Goal: Task Accomplishment & Management: Complete application form

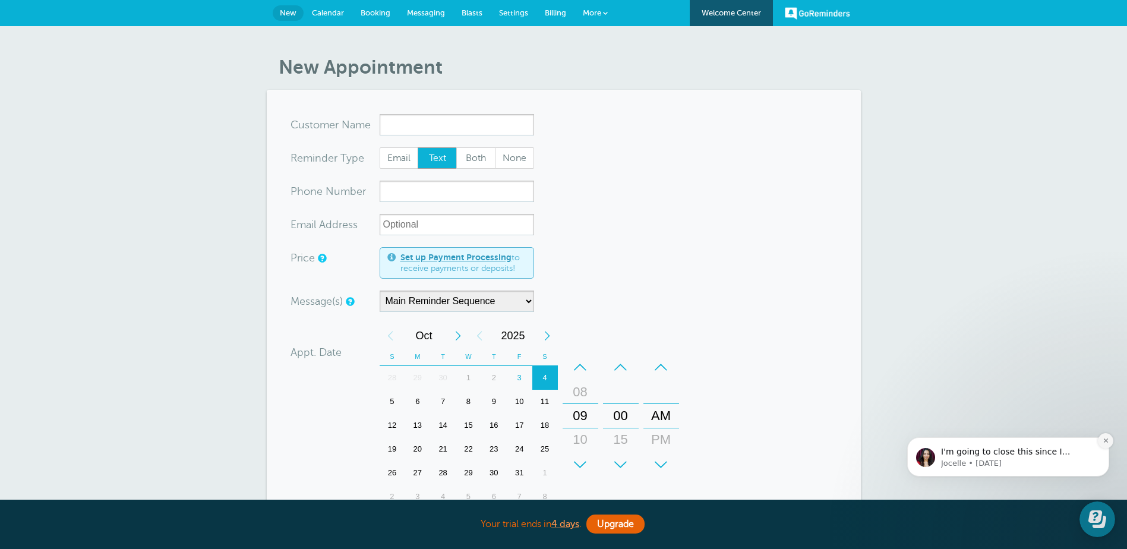
click at [1103, 438] on icon "Dismiss notification" at bounding box center [1106, 440] width 7 height 7
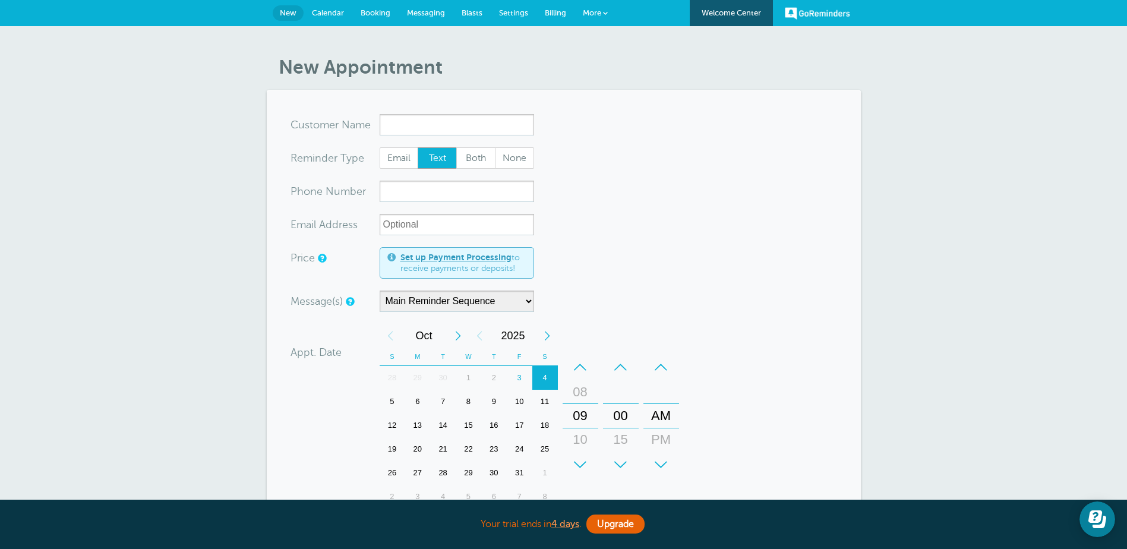
click at [371, 10] on span "Booking" at bounding box center [376, 12] width 30 height 9
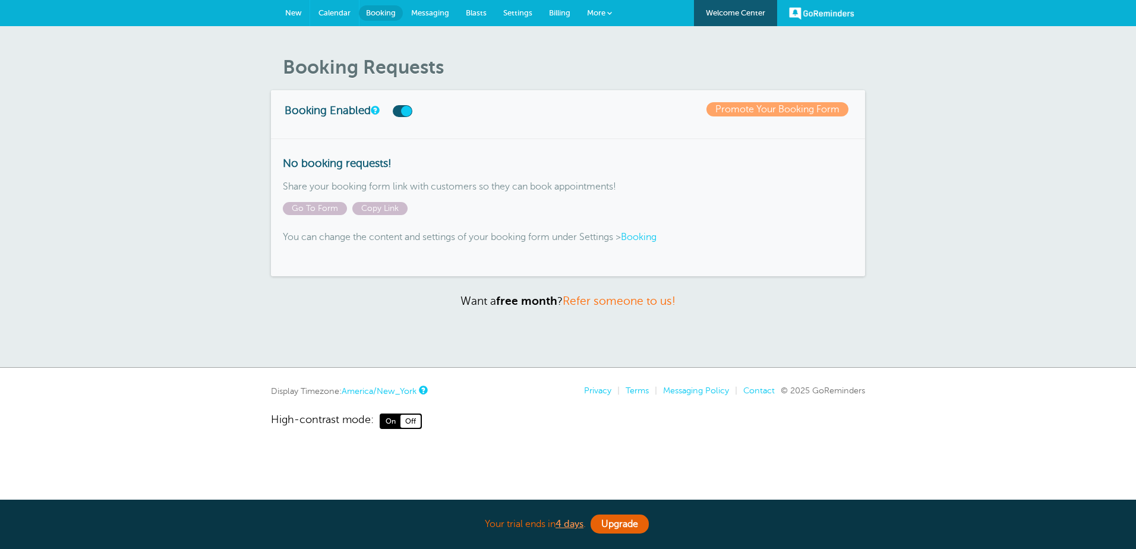
click at [323, 14] on span "Calendar" at bounding box center [334, 12] width 32 height 9
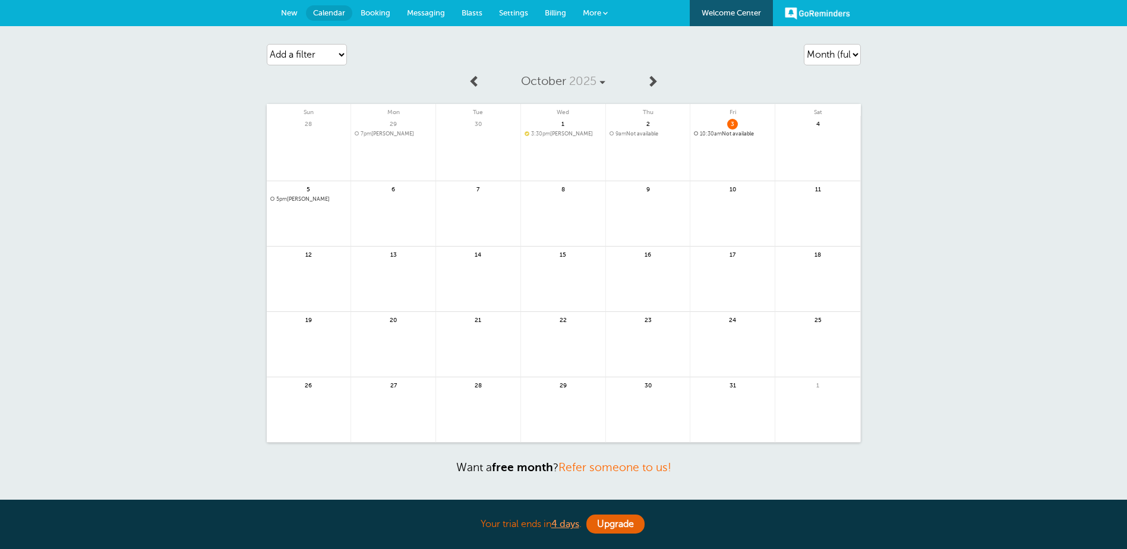
click at [728, 132] on span "10:30am Not available" at bounding box center [732, 134] width 77 height 7
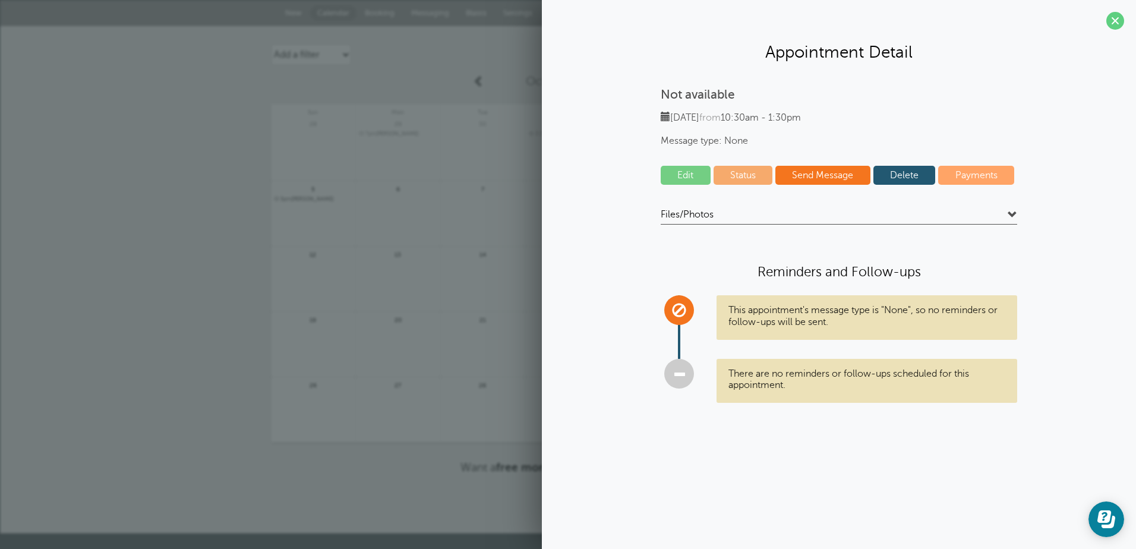
click at [718, 115] on span "[DATE] from 10:30am - 1:30pm" at bounding box center [731, 117] width 140 height 11
click at [1112, 22] on span at bounding box center [1115, 21] width 18 height 18
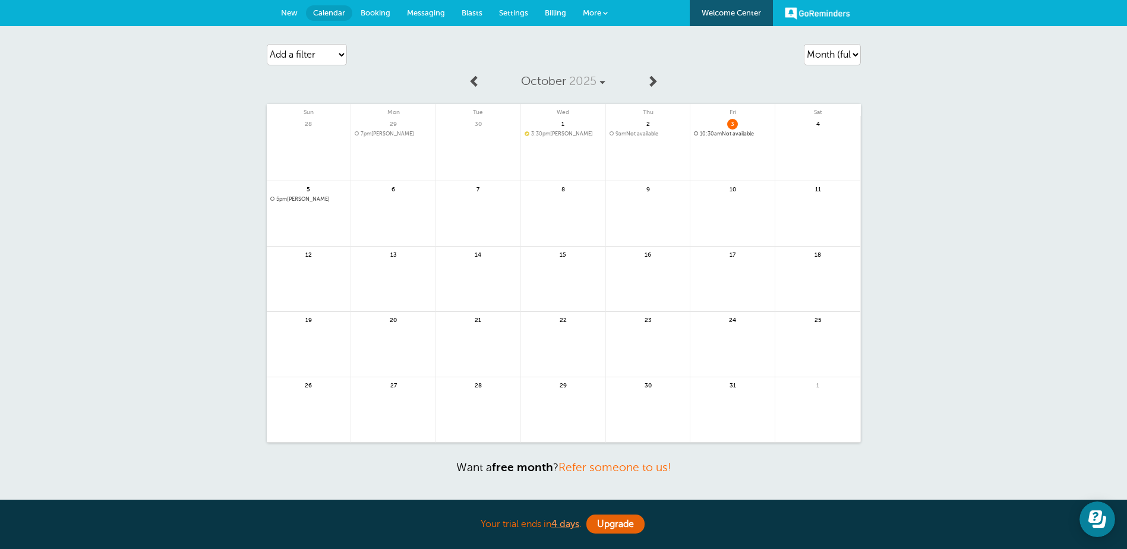
click at [647, 132] on span "9am Not available" at bounding box center [647, 134] width 77 height 7
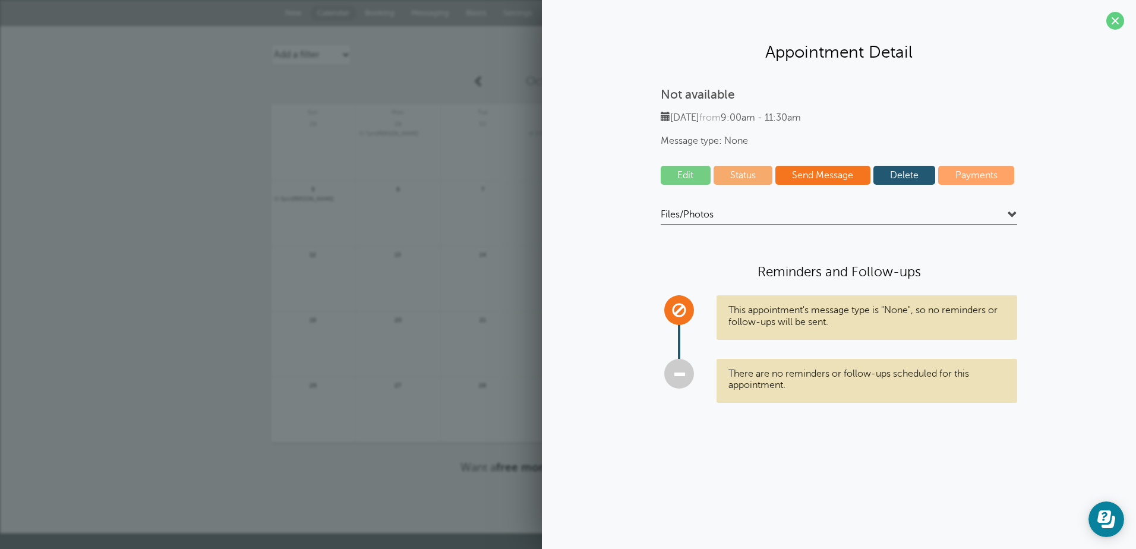
click at [1111, 20] on span at bounding box center [1115, 21] width 18 height 18
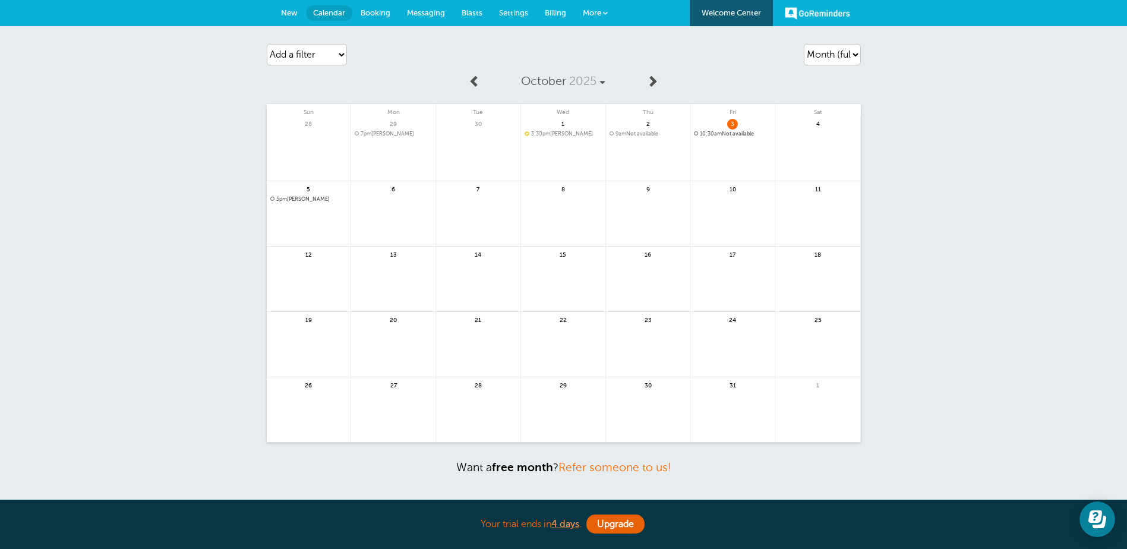
click at [311, 216] on link at bounding box center [309, 230] width 84 height 52
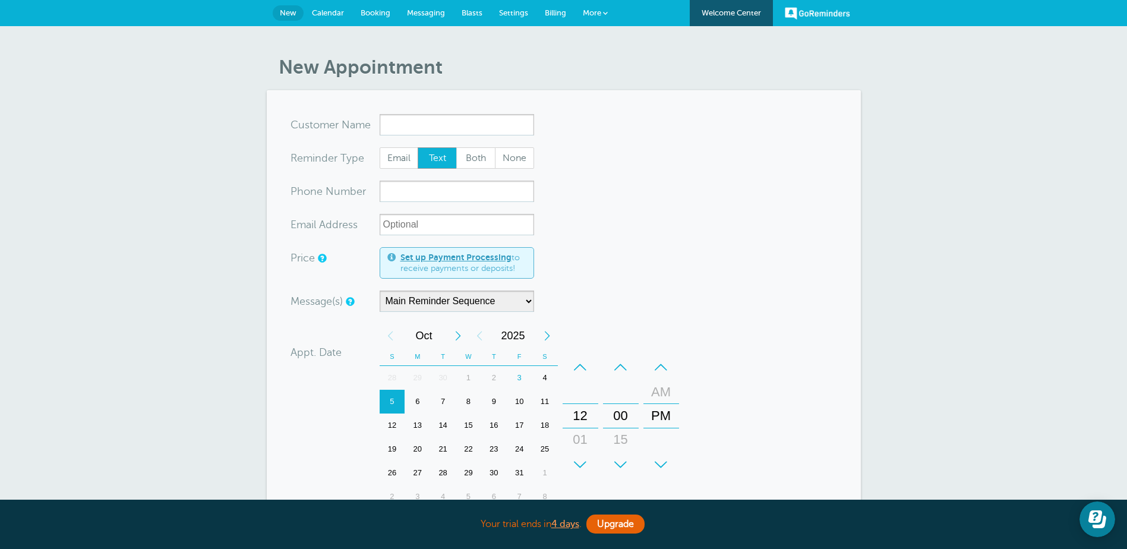
click at [438, 124] on input "x-no-autofill" at bounding box center [457, 124] width 154 height 21
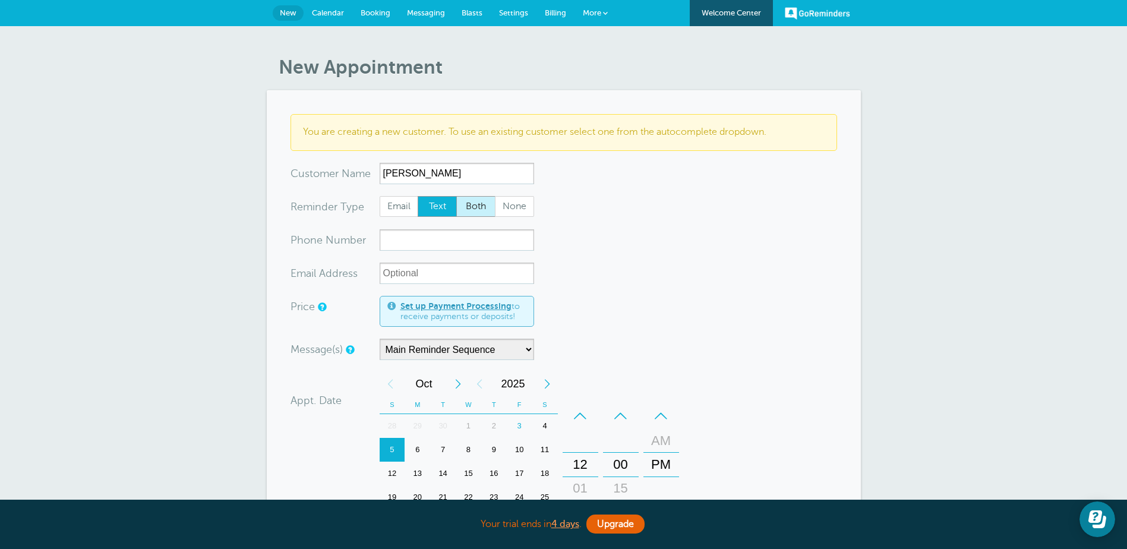
type input "Islande Mondesir"
click at [478, 206] on span "Both" at bounding box center [476, 207] width 38 height 20
click at [453, 240] on input "xxx-no-autofill" at bounding box center [457, 239] width 154 height 21
type input "3473378815"
click at [456, 269] on input "xx-no-autofill" at bounding box center [457, 273] width 154 height 21
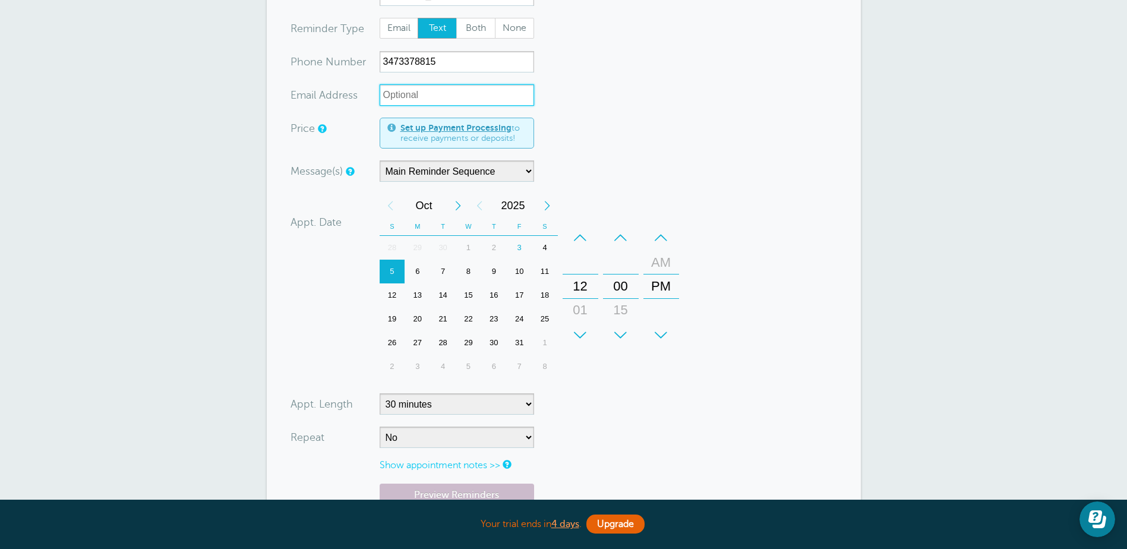
scroll to position [356, 0]
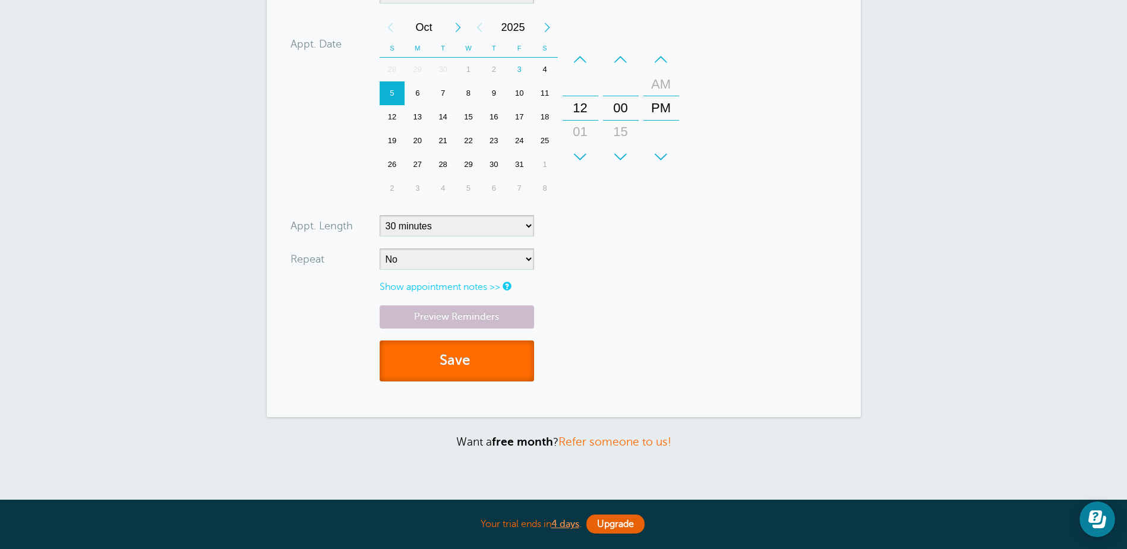
click at [469, 359] on button "Save" at bounding box center [457, 360] width 154 height 41
